Goal: Information Seeking & Learning: Stay updated

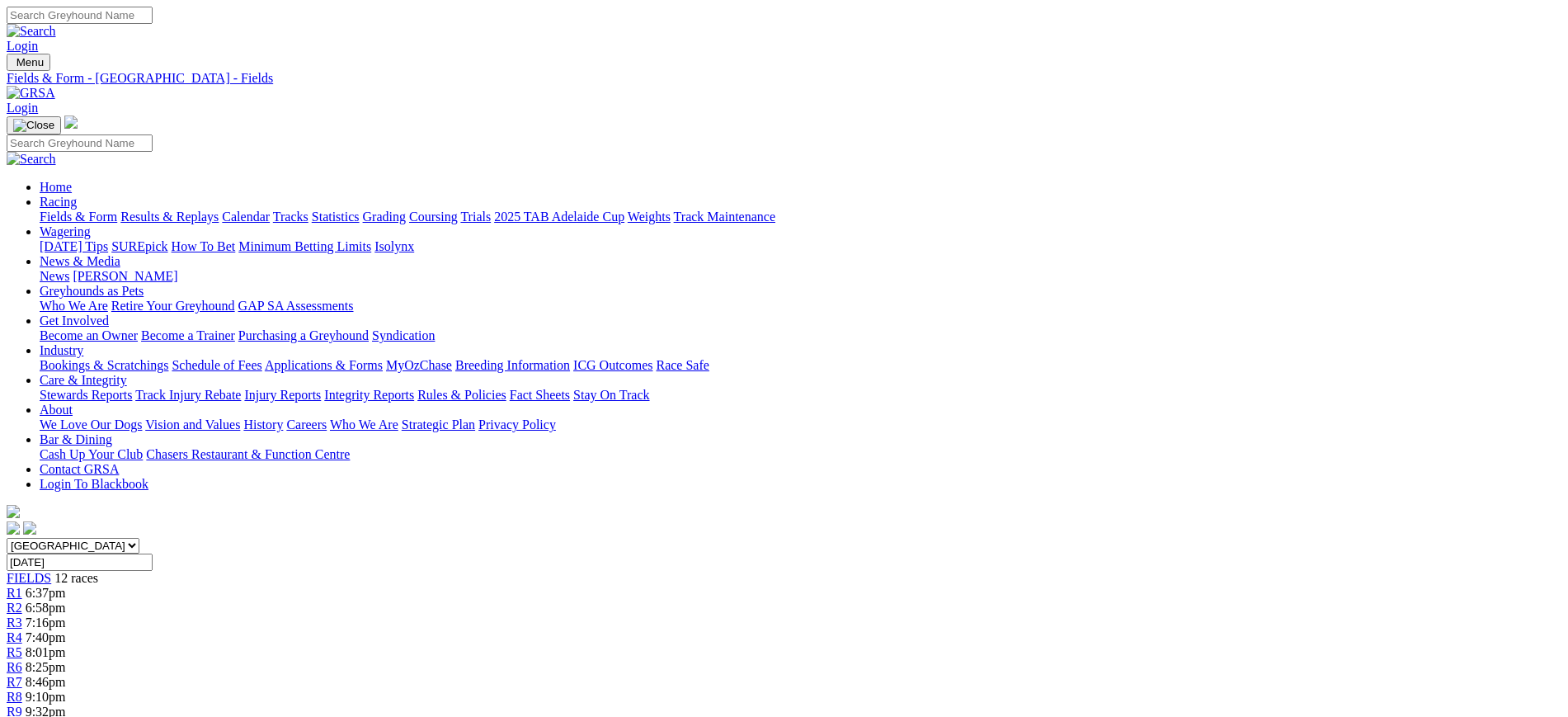
click at [55, 85] on img at bounding box center [31, 92] width 49 height 15
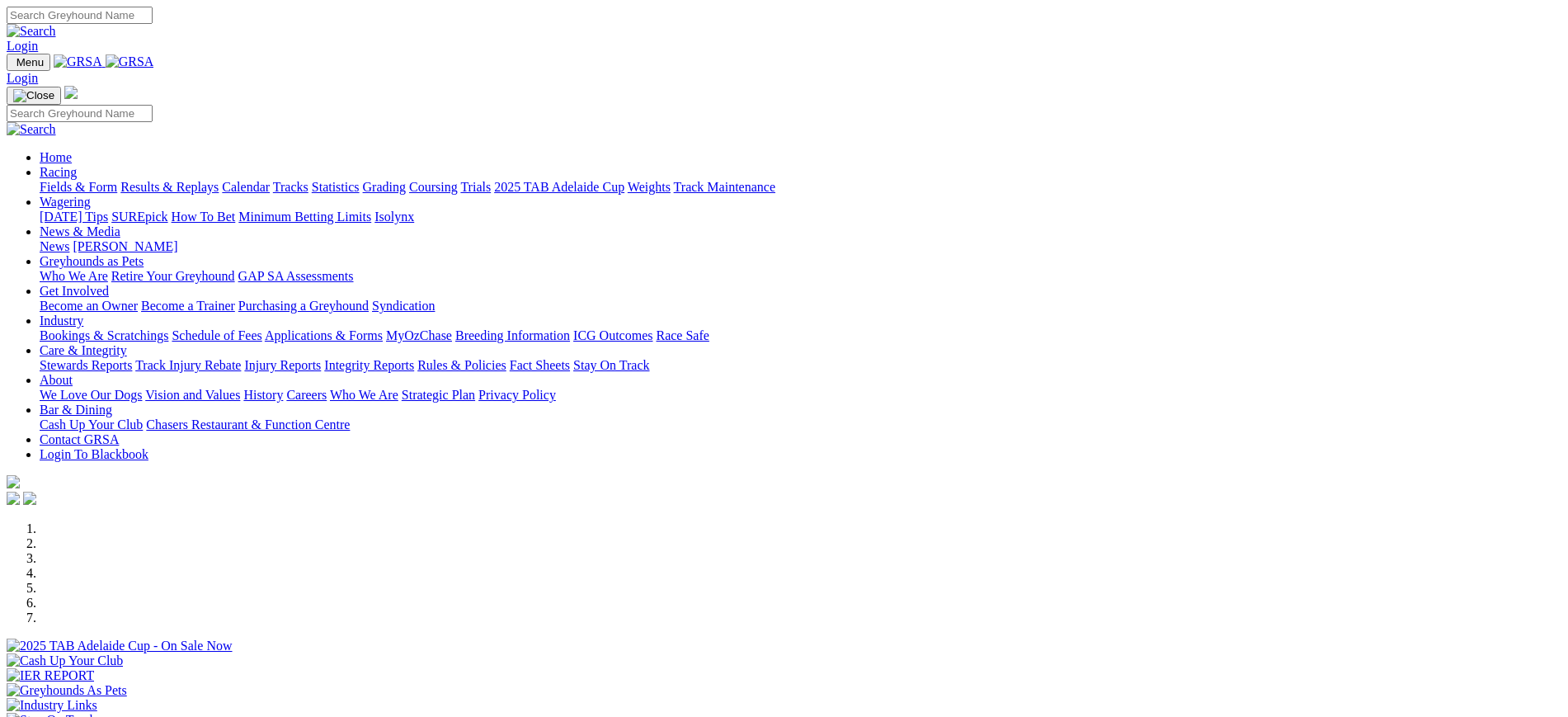
click at [132, 358] on link "Stewards Reports" at bounding box center [85, 365] width 92 height 14
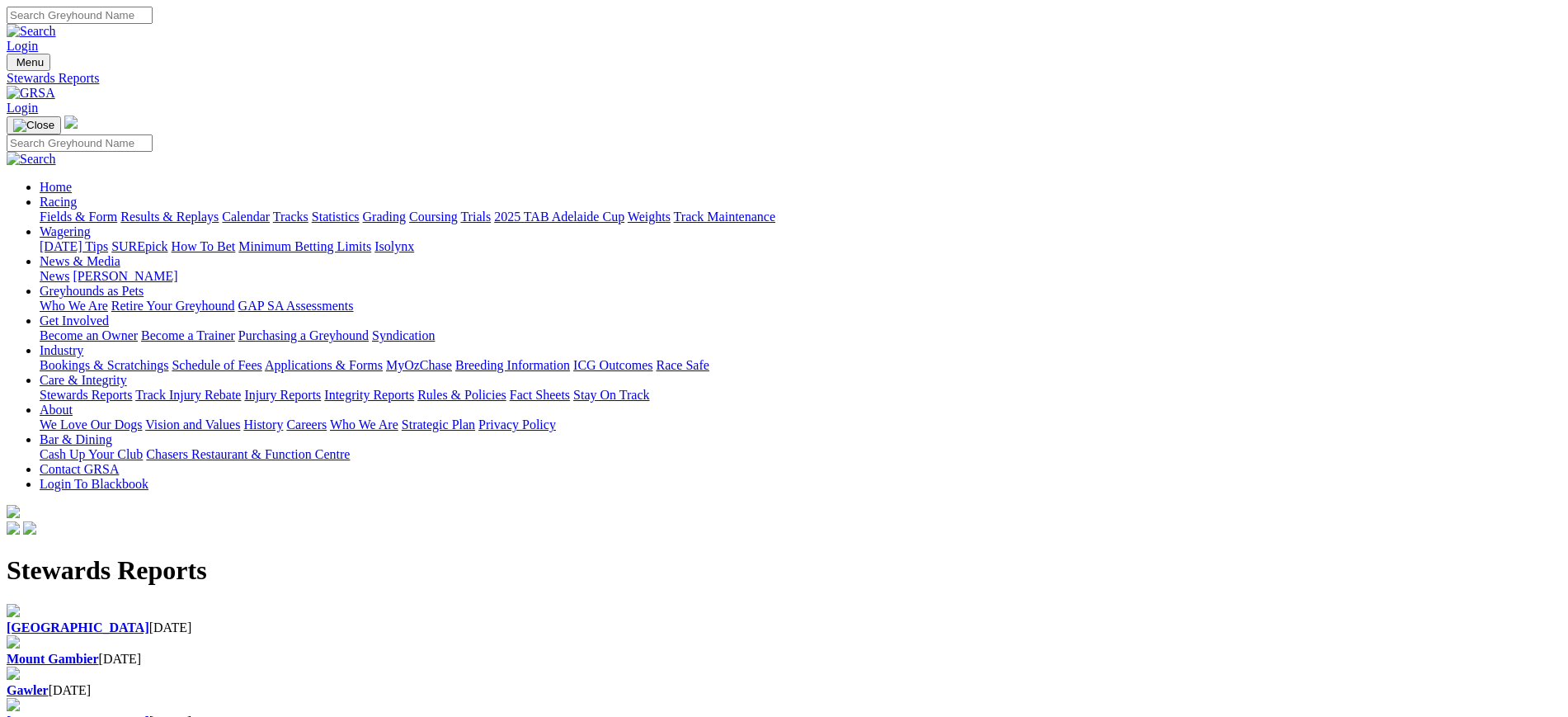
click at [353, 621] on div "Angle Park 29 Sep 2025" at bounding box center [784, 628] width 1555 height 15
click at [178, 269] on link "[PERSON_NAME]" at bounding box center [125, 276] width 105 height 14
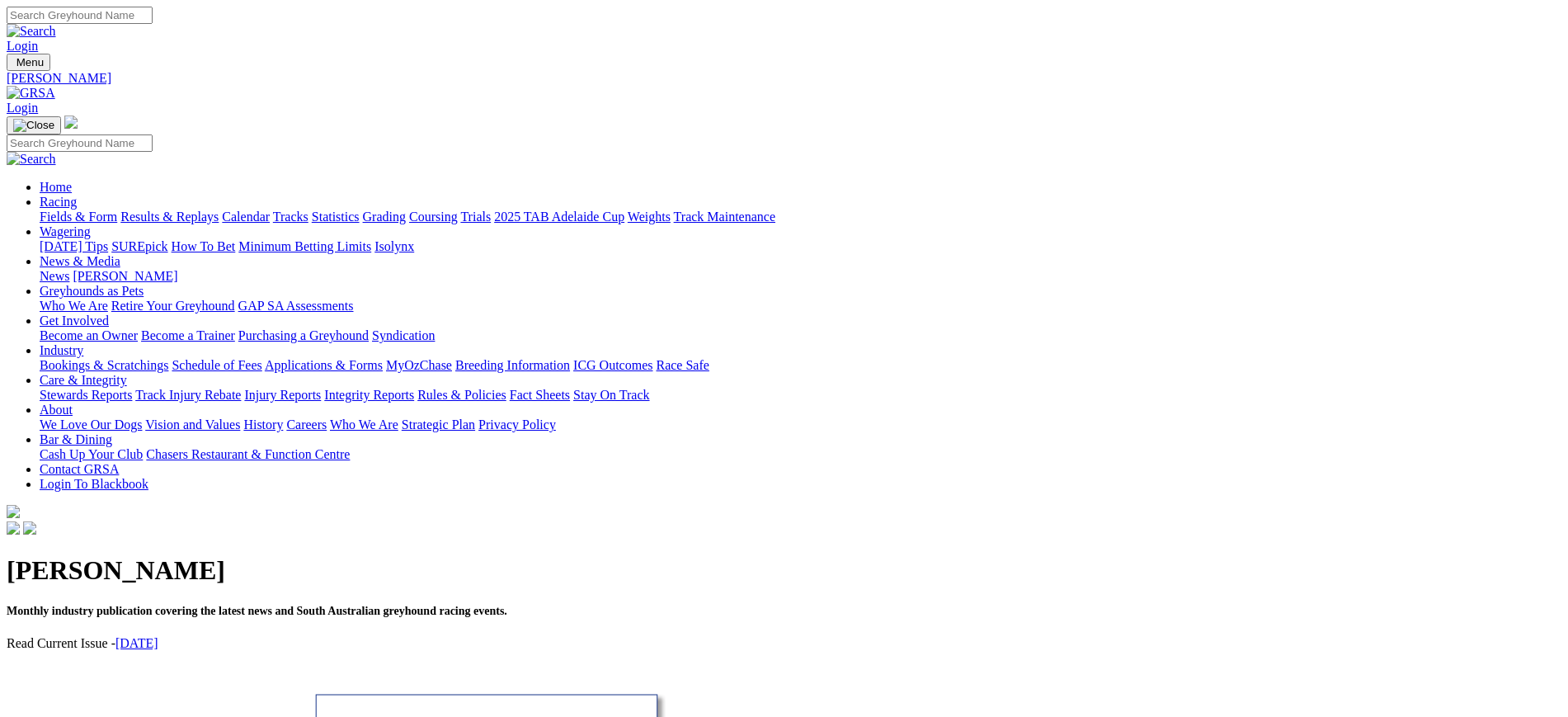
click at [70, 269] on link "News" at bounding box center [54, 276] width 29 height 14
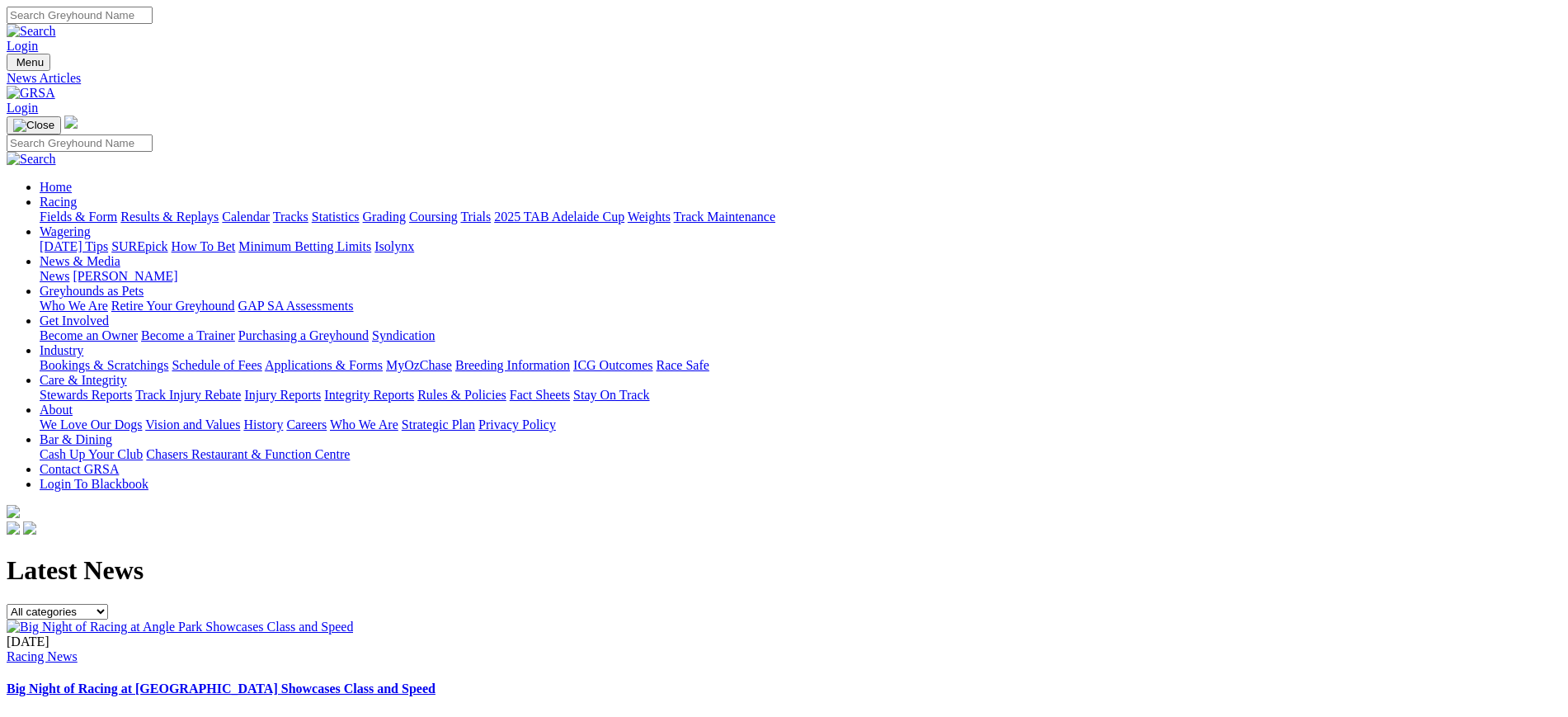
click at [108, 240] on link "[DATE] Tips" at bounding box center [74, 247] width 69 height 14
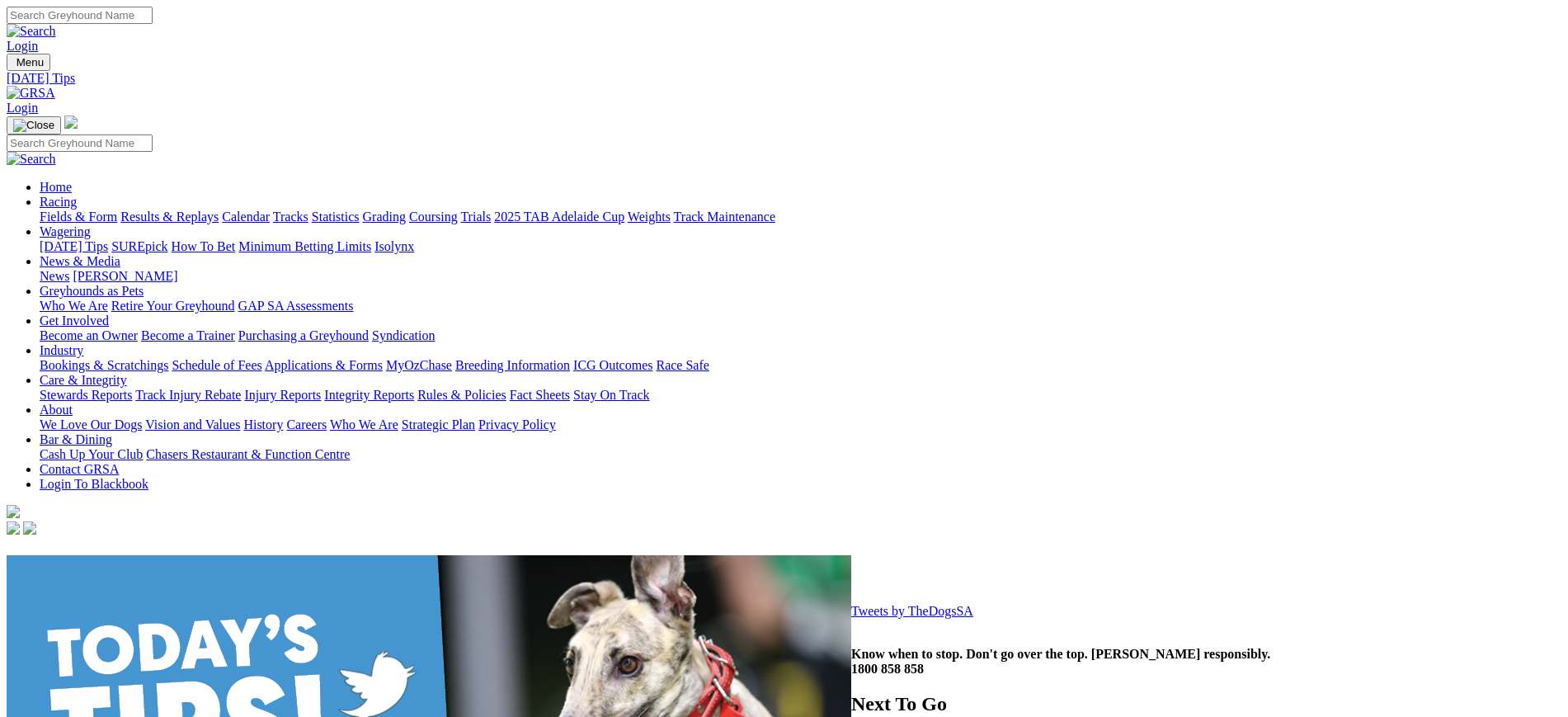
click at [55, 85] on img at bounding box center [31, 92] width 49 height 15
